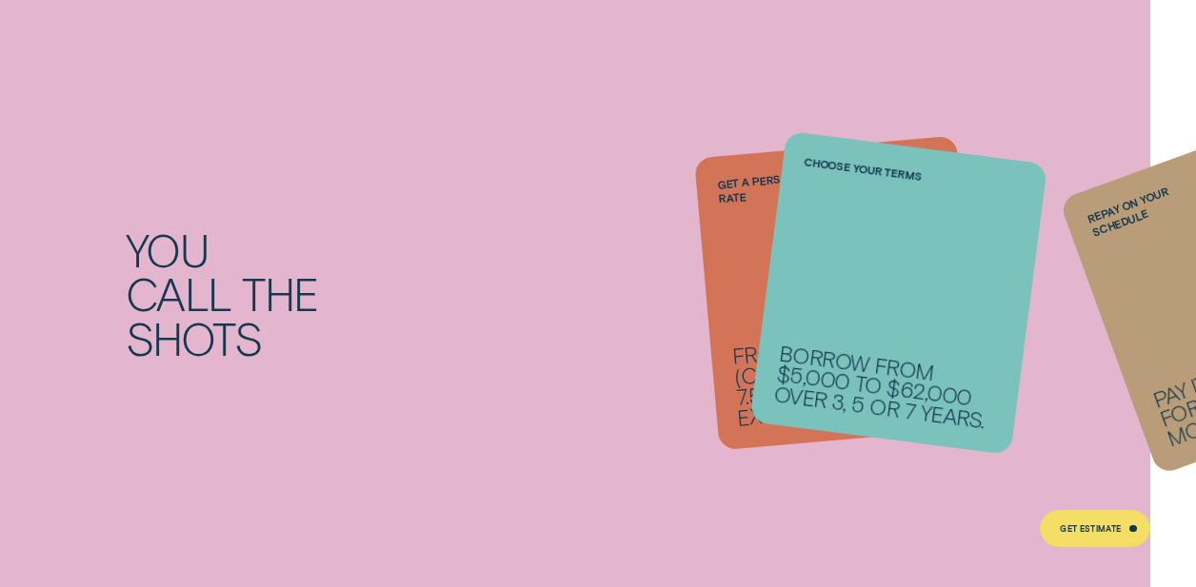
scroll to position [1403, 0]
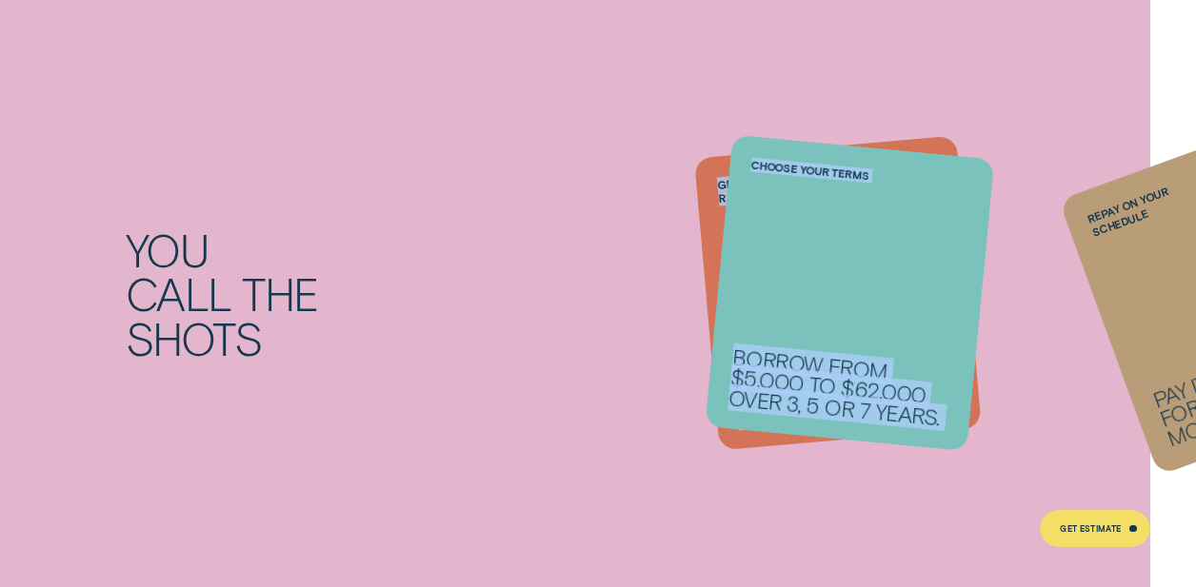
drag, startPoint x: 921, startPoint y: 303, endPoint x: 661, endPoint y: 267, distance: 262.4
click at [661, 276] on ul "Get a personalised rate From 6.74% p.a. 1 ( Comparison 7.57% 2* ) for excellent…" at bounding box center [837, 294] width 479 height 133
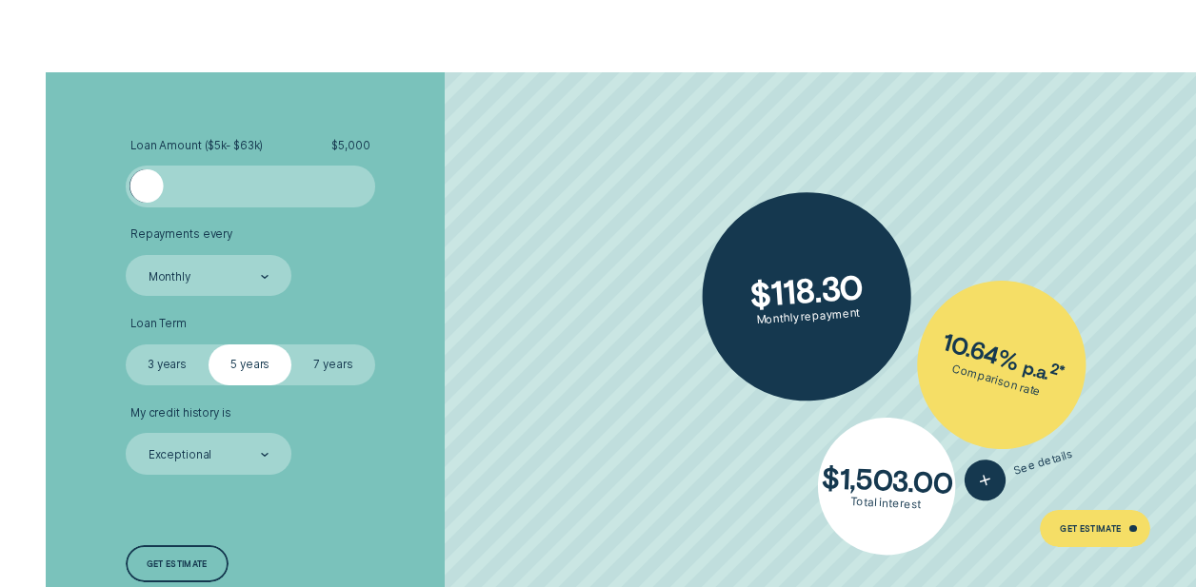
scroll to position [2816, 0]
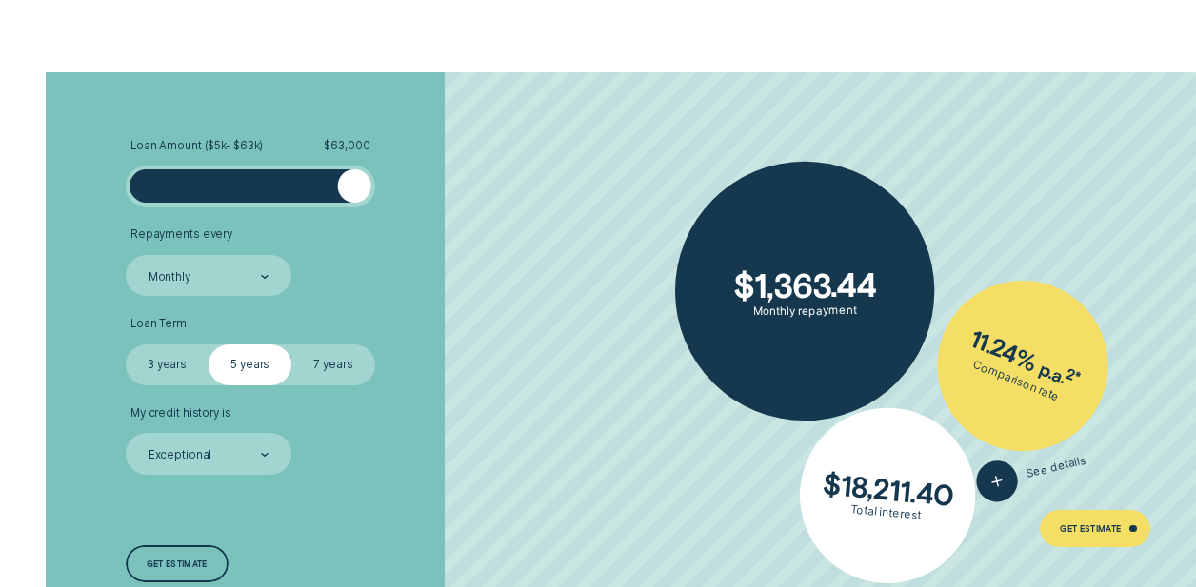
drag, startPoint x: 154, startPoint y: 175, endPoint x: 377, endPoint y: 184, distance: 223.0
click at [377, 184] on li "Loan Amount ( $5k - $63k ) $ 63,000" at bounding box center [319, 173] width 386 height 69
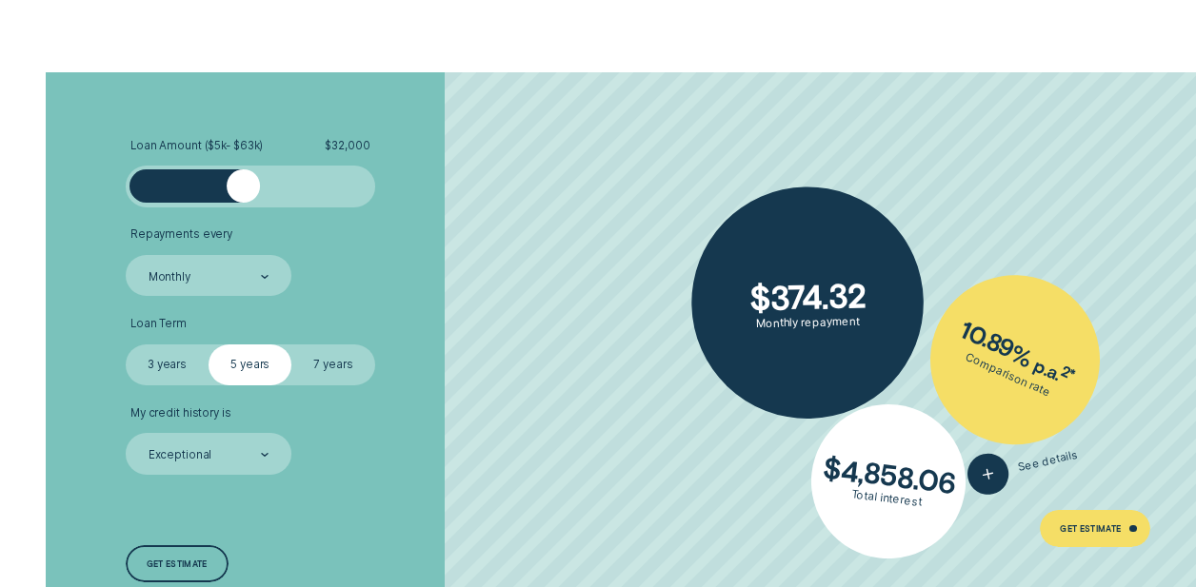
drag, startPoint x: 355, startPoint y: 185, endPoint x: 242, endPoint y: 187, distance: 113.3
click at [243, 187] on div at bounding box center [243, 185] width 33 height 33
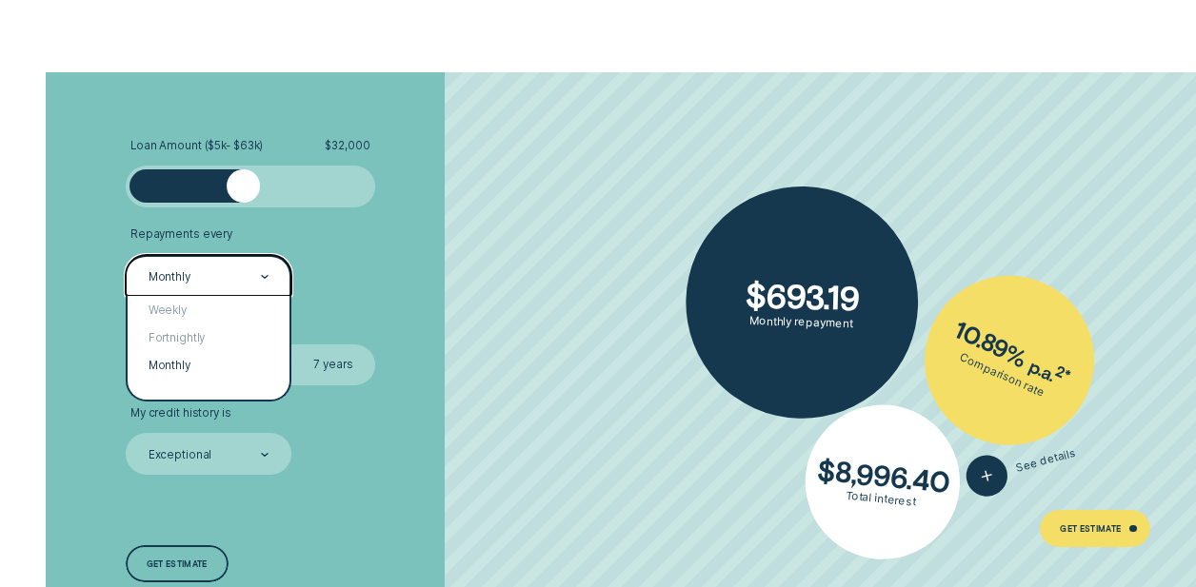
click at [268, 277] on div at bounding box center [265, 277] width 8 height 40
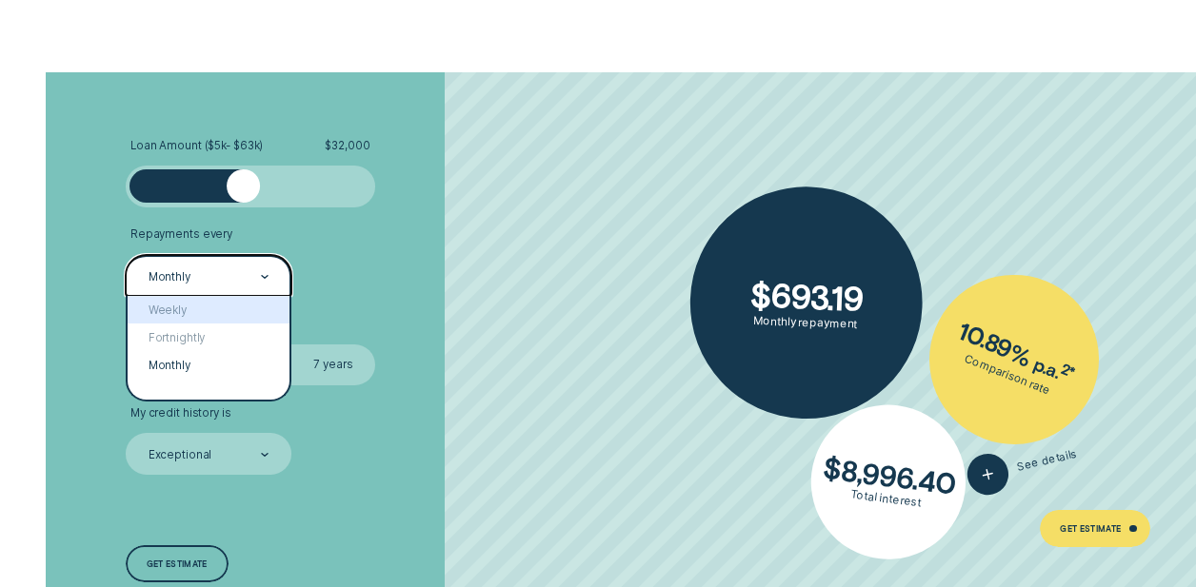
click at [414, 209] on ul "Loan Amount ( $5k - $63k ) $ 32,000 Repayments every option Weekly focused, 1 o…" at bounding box center [319, 307] width 386 height 336
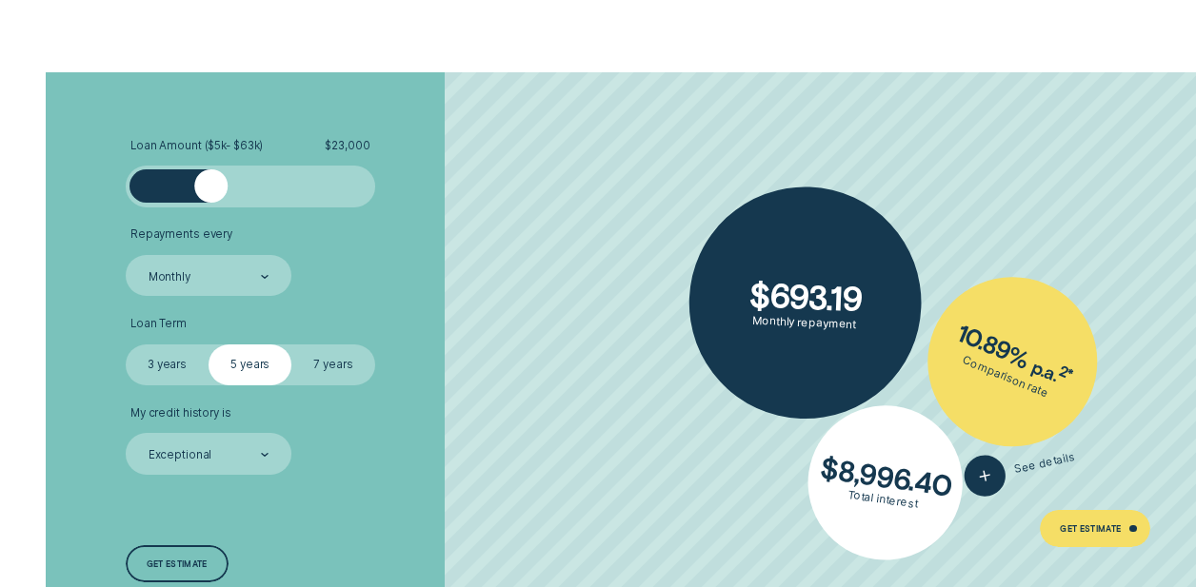
drag, startPoint x: 249, startPoint y: 182, endPoint x: 209, endPoint y: 182, distance: 40.0
click at [209, 182] on div at bounding box center [210, 185] width 33 height 33
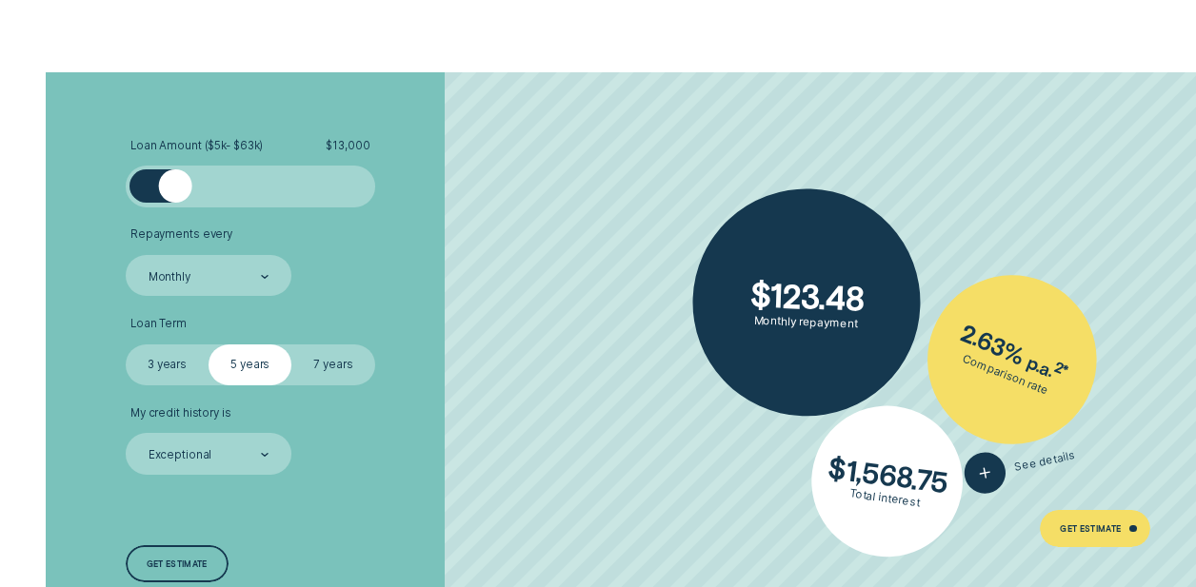
drag, startPoint x: 209, startPoint y: 182, endPoint x: 163, endPoint y: 183, distance: 46.7
click at [163, 183] on div at bounding box center [174, 185] width 33 height 33
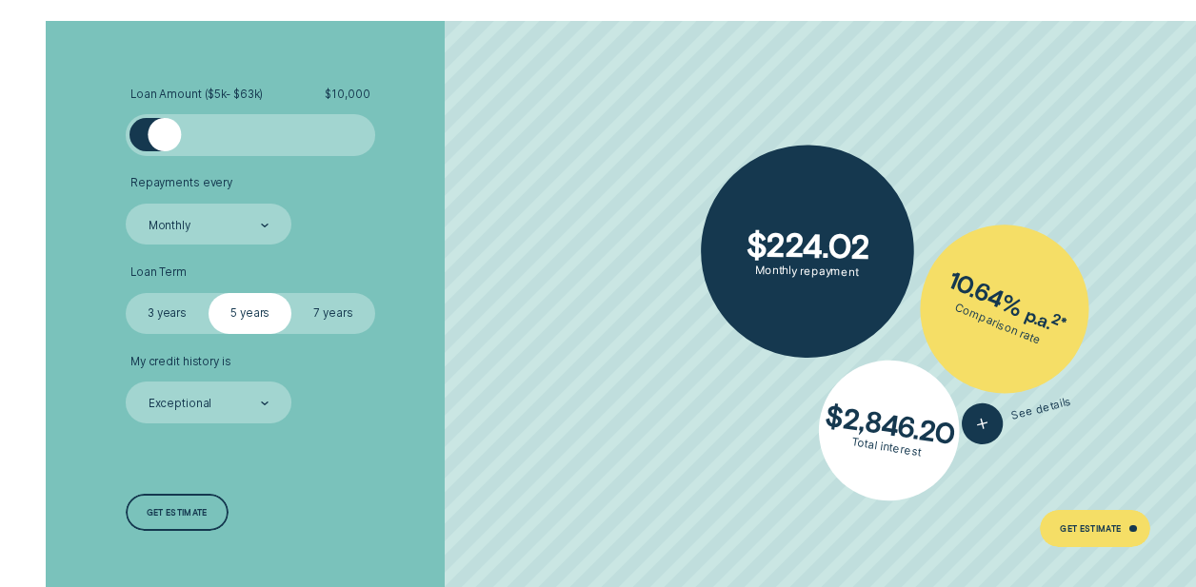
scroll to position [2874, 0]
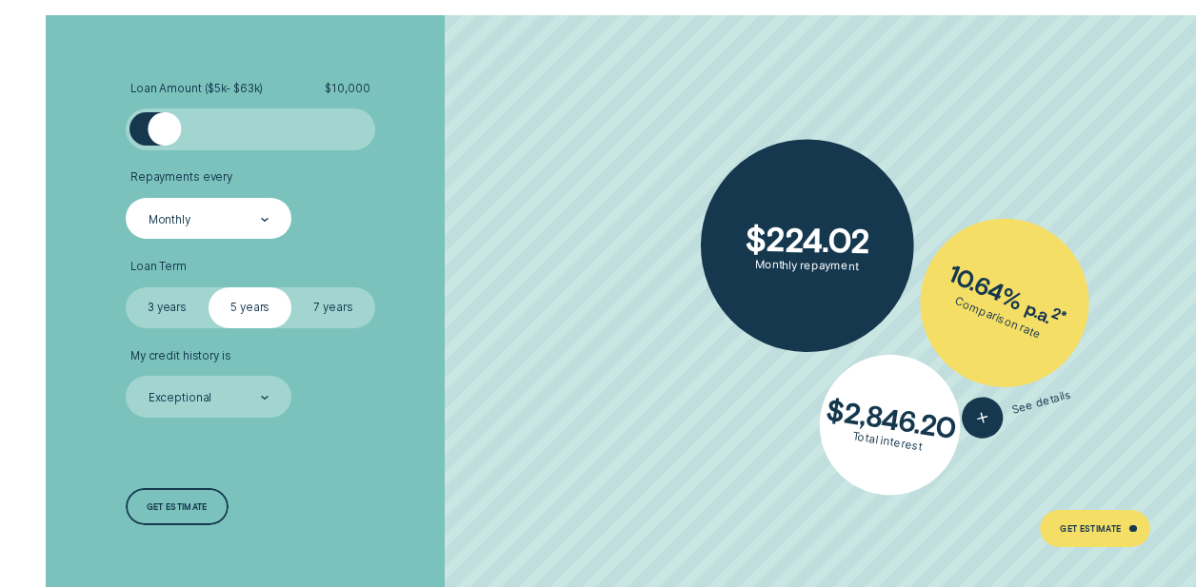
click at [255, 211] on div "Monthly" at bounding box center [208, 219] width 122 height 16
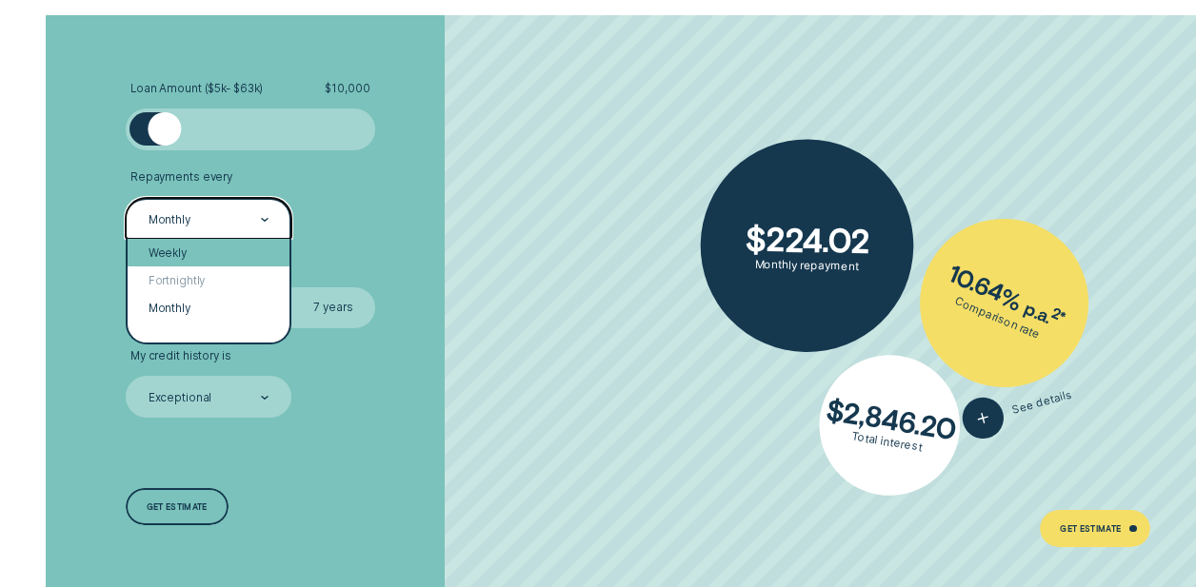
click at [250, 239] on div "Weekly" at bounding box center [209, 253] width 162 height 28
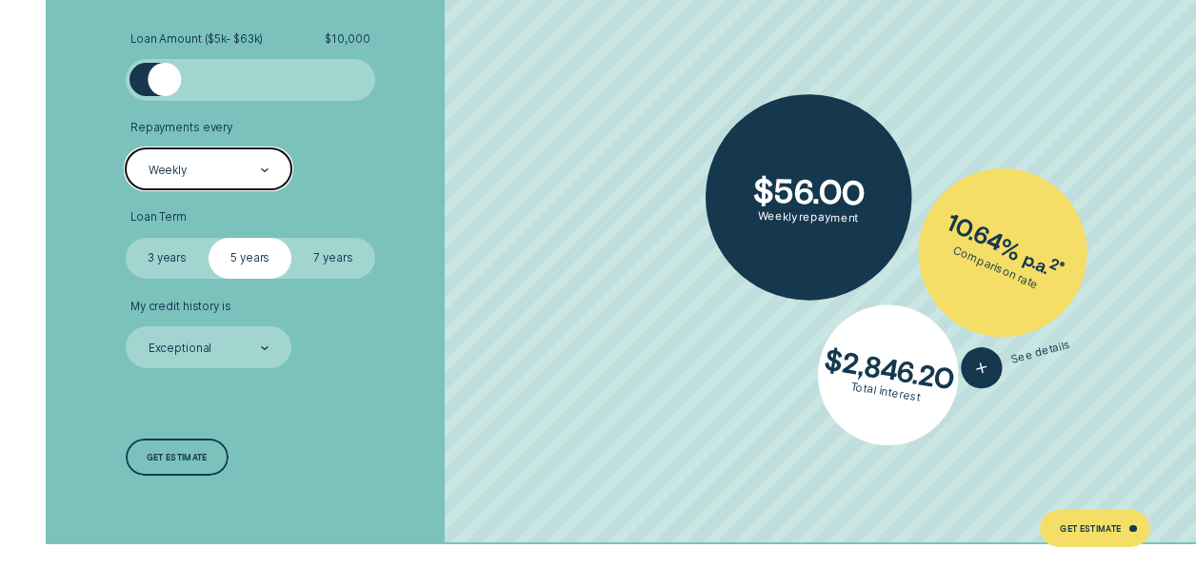
scroll to position [2924, 0]
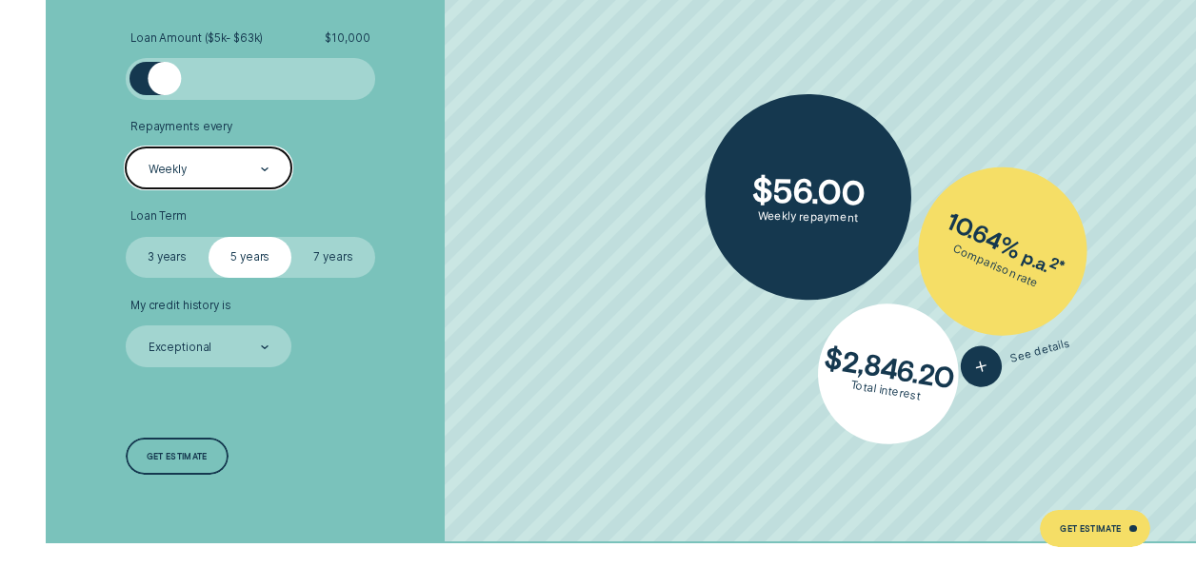
click at [187, 251] on label "3 years" at bounding box center [167, 258] width 83 height 42
click at [126, 237] on input "3 years" at bounding box center [126, 237] width 0 height 0
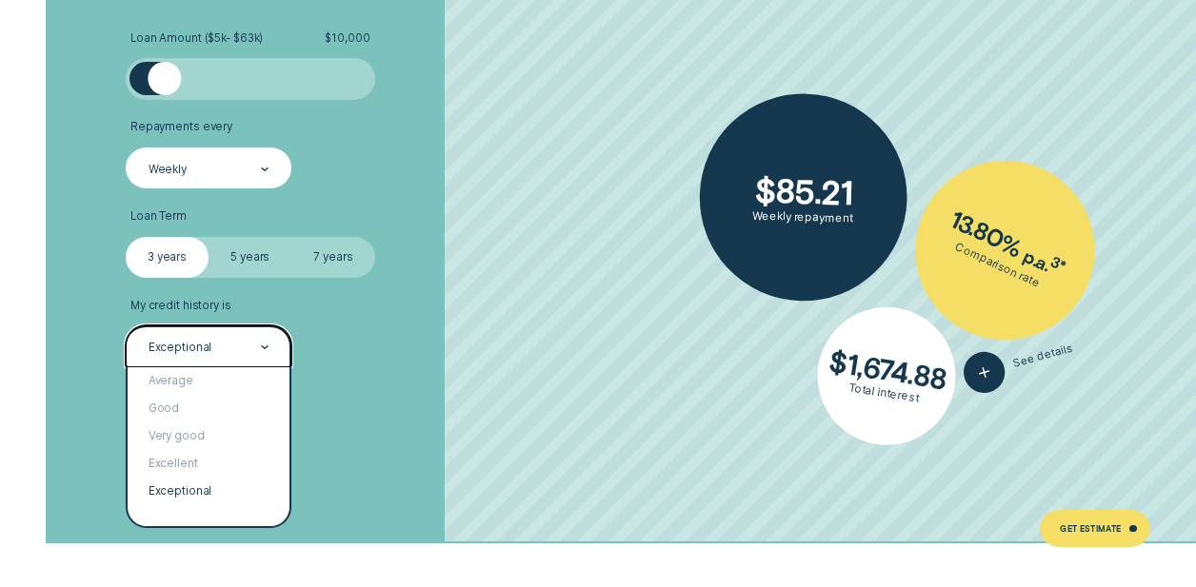
click at [244, 340] on div "Exceptional" at bounding box center [208, 348] width 122 height 16
click at [445, 333] on li "My credit history is option Exceptional selected, 5 of 5. 5 results available. …" at bounding box center [319, 333] width 386 height 69
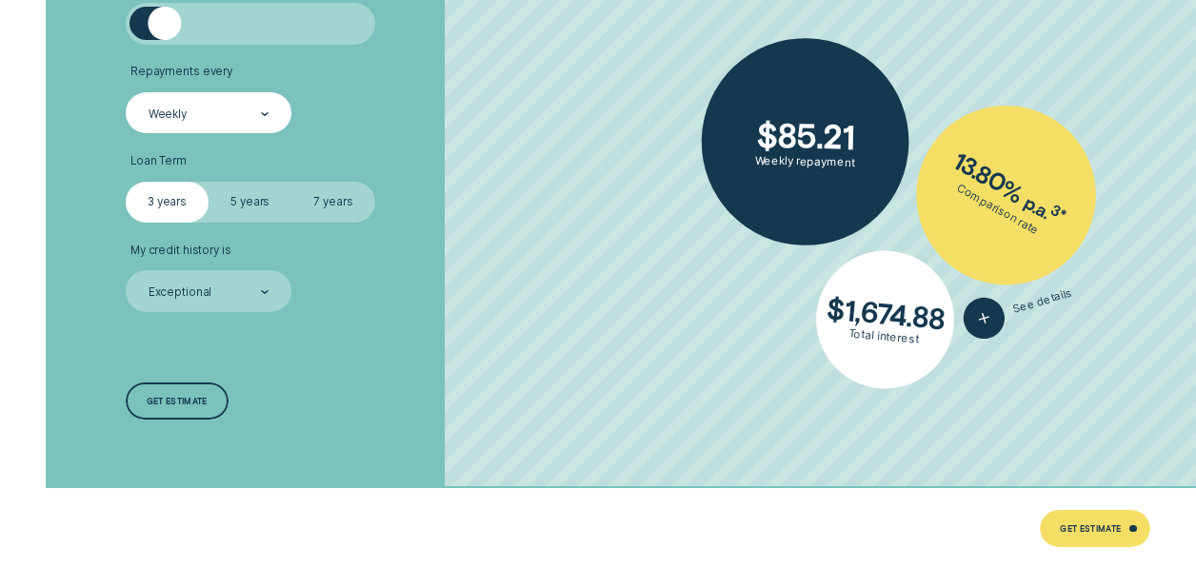
scroll to position [2985, 0]
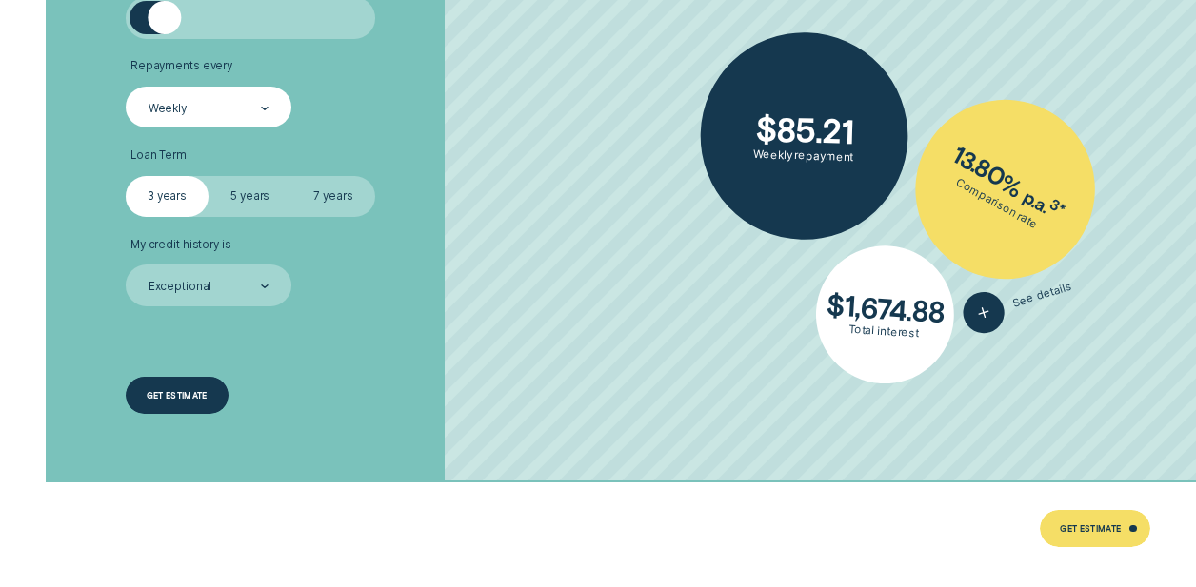
click at [199, 392] on div "Get estimate" at bounding box center [177, 396] width 61 height 8
